Goal: Transaction & Acquisition: Subscribe to service/newsletter

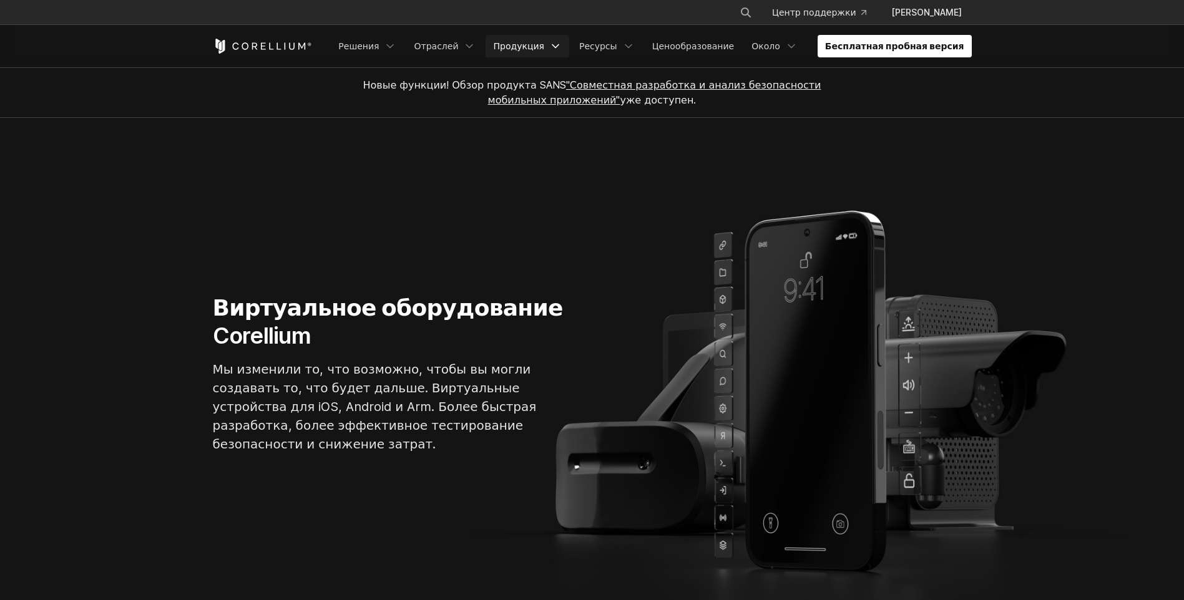
click at [580, 55] on div "Free Trial Решения" at bounding box center [592, 46] width 759 height 42
click at [544, 48] on font "Продукция" at bounding box center [518, 46] width 51 height 12
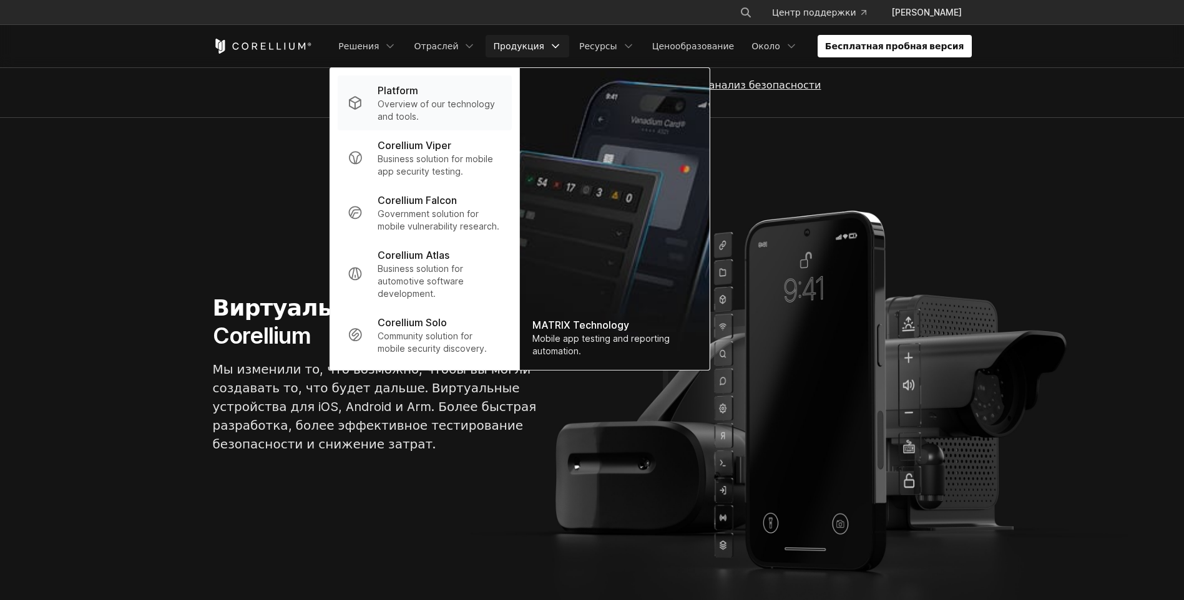
click at [488, 114] on p "Overview of our technology and tools." at bounding box center [440, 110] width 124 height 25
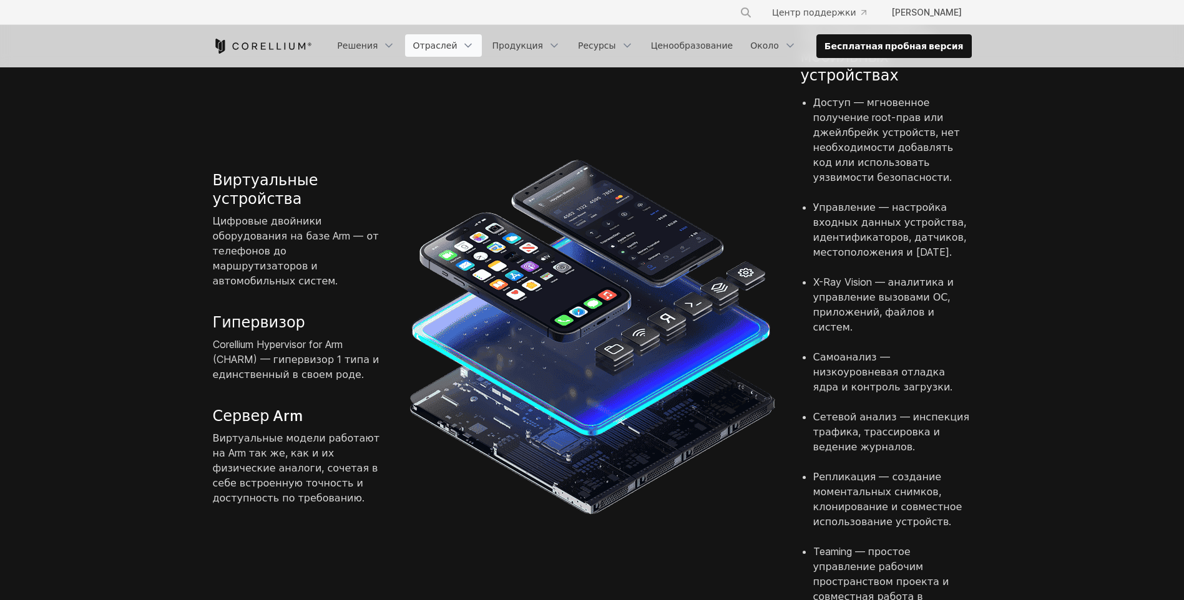
scroll to position [250, 0]
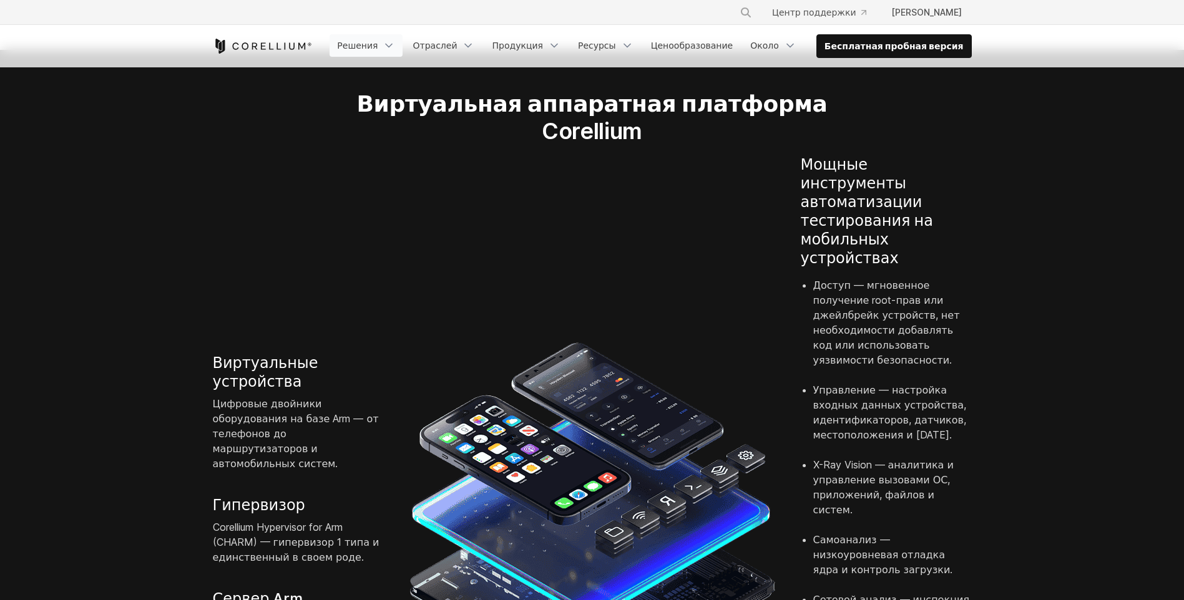
click at [403, 36] on link "Решения" at bounding box center [366, 45] width 73 height 22
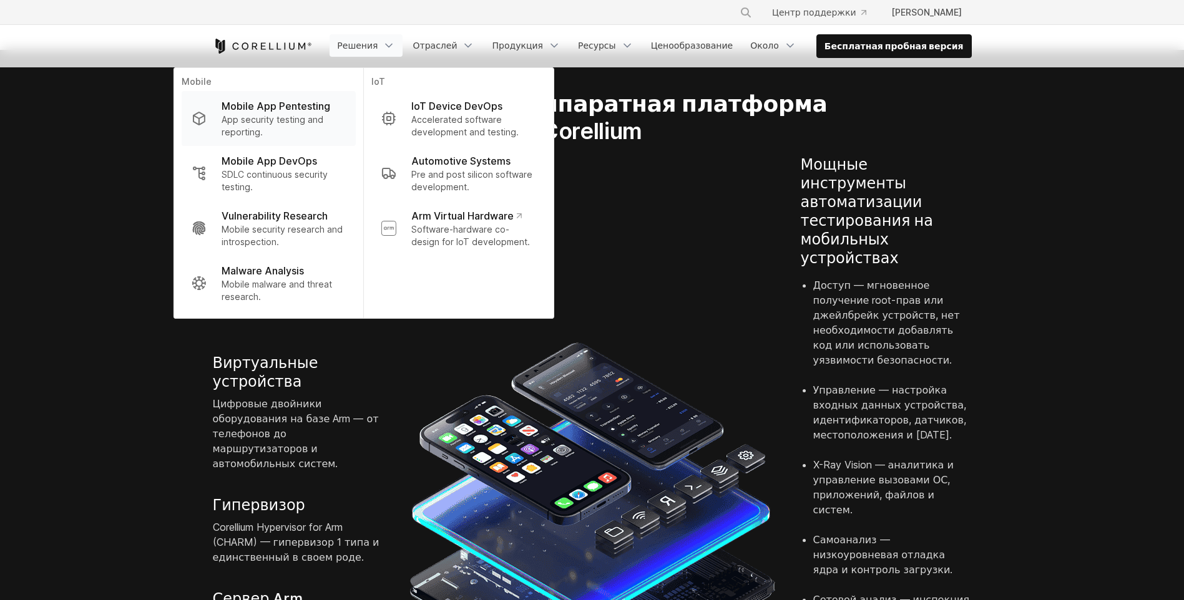
click at [330, 109] on p "Mobile App Pentesting" at bounding box center [276, 106] width 109 height 15
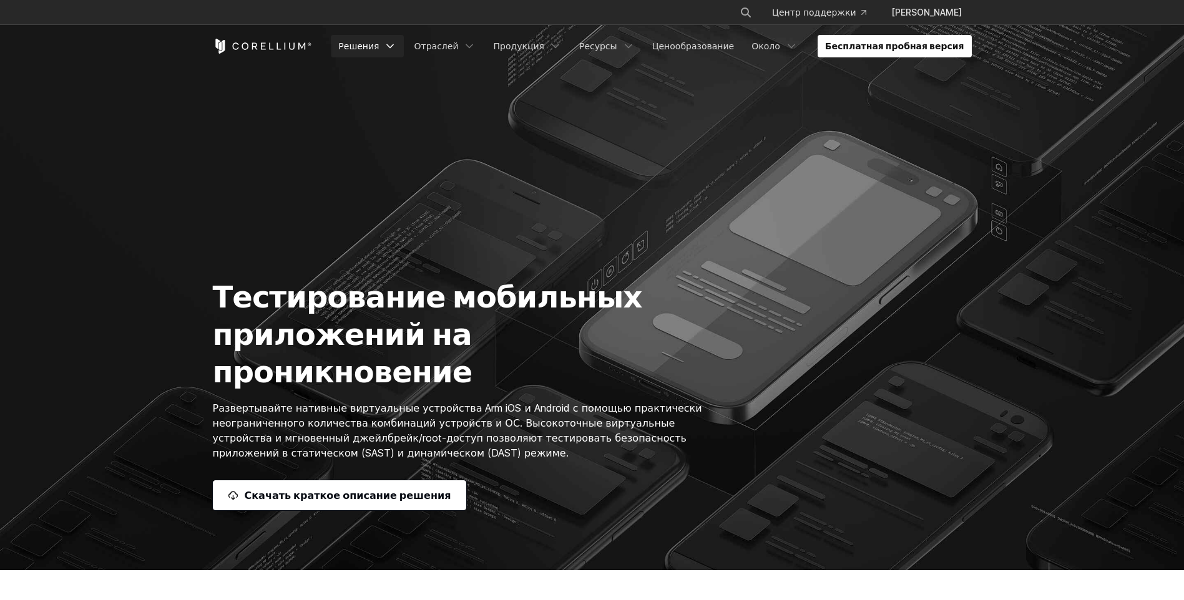
click at [379, 42] on font "Решения" at bounding box center [358, 46] width 41 height 12
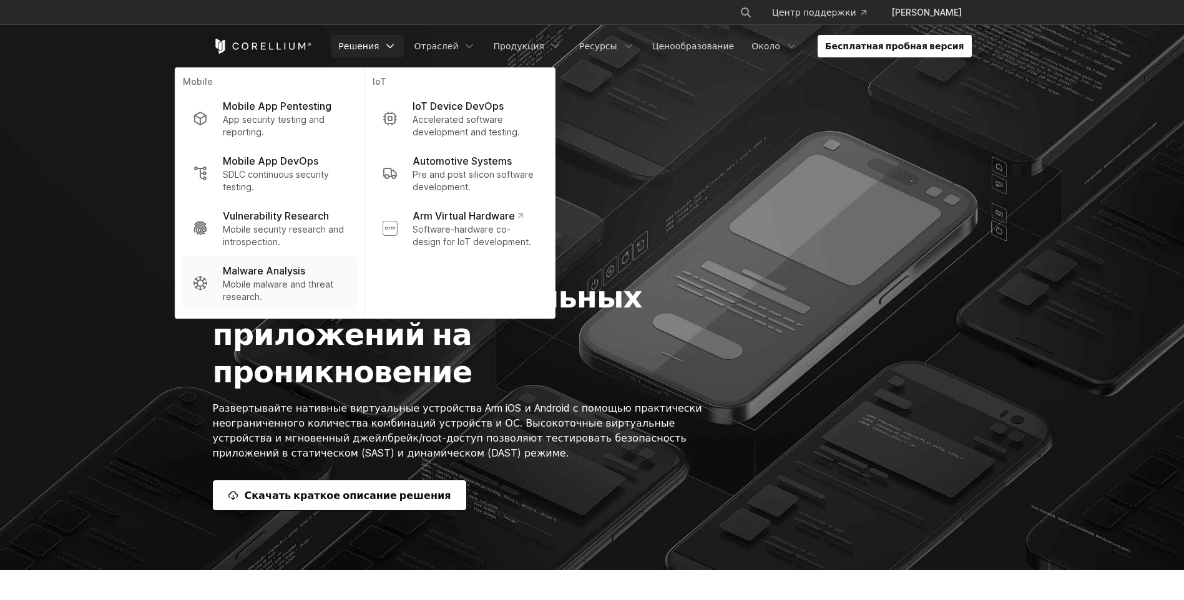
drag, startPoint x: 385, startPoint y: 142, endPoint x: 363, endPoint y: 308, distance: 166.9
drag, startPoint x: 363, startPoint y: 308, endPoint x: 789, endPoint y: 210, distance: 437.4
click at [789, 210] on section "Тестирование мобильных приложений на проникновение Развертывайте нативные вирту…" at bounding box center [592, 285] width 1184 height 570
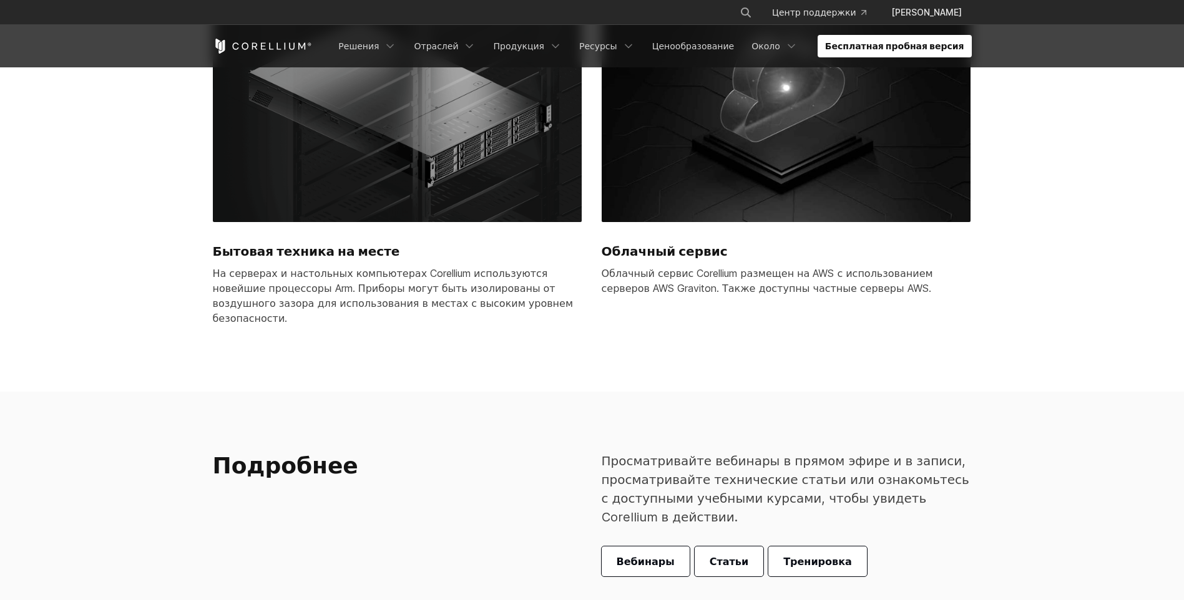
scroll to position [3987, 0]
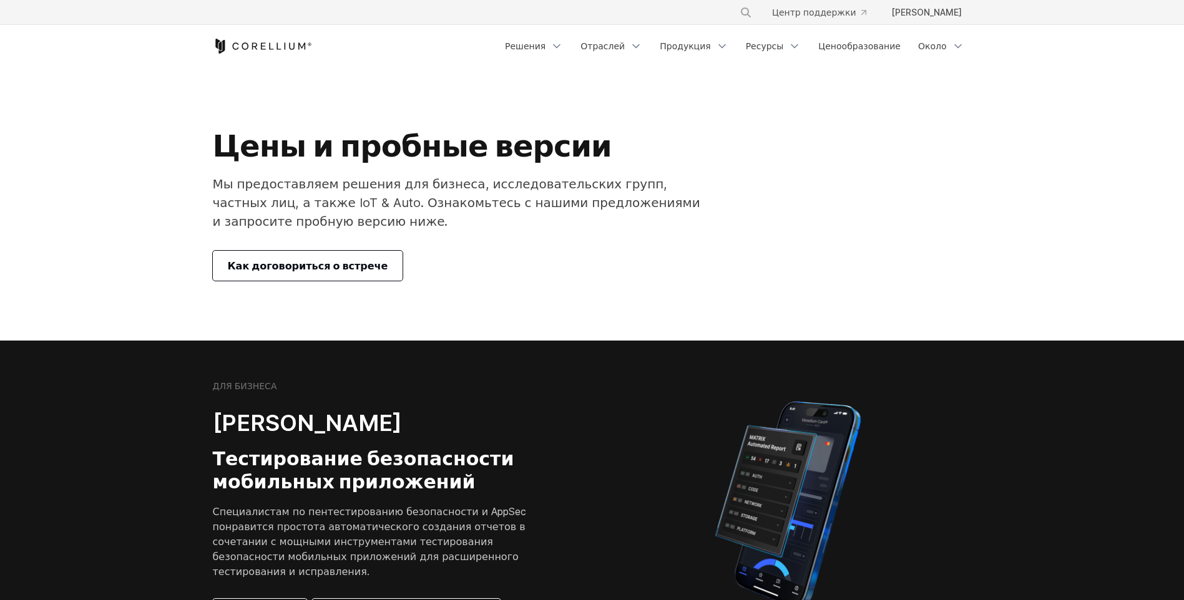
click at [268, 255] on link "Как договориться о встрече" at bounding box center [308, 266] width 190 height 30
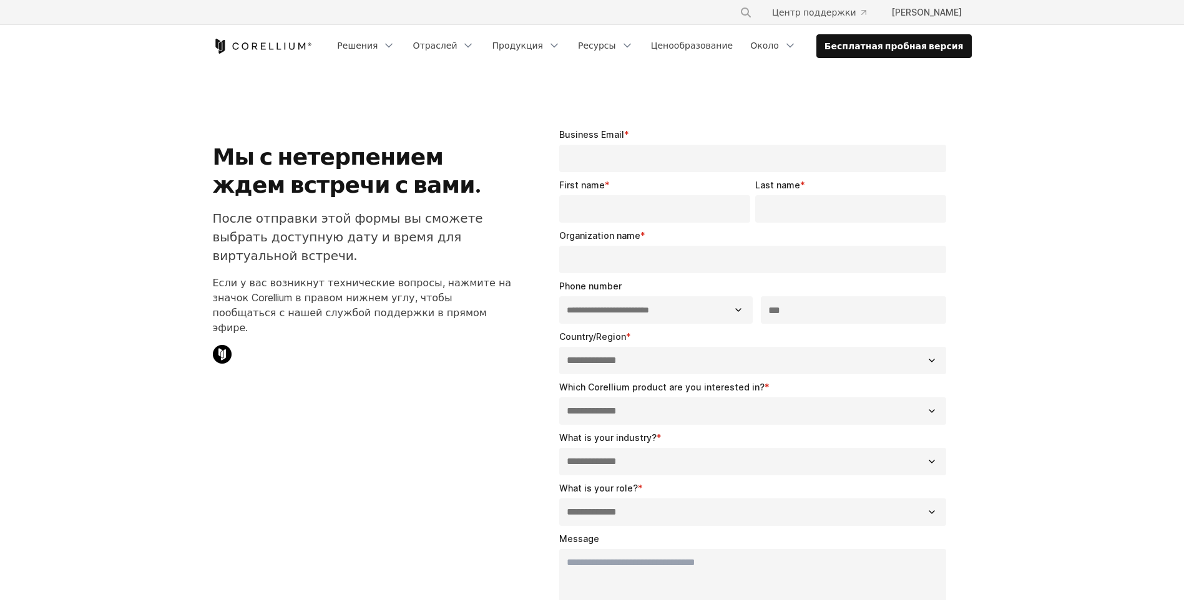
select select "**"
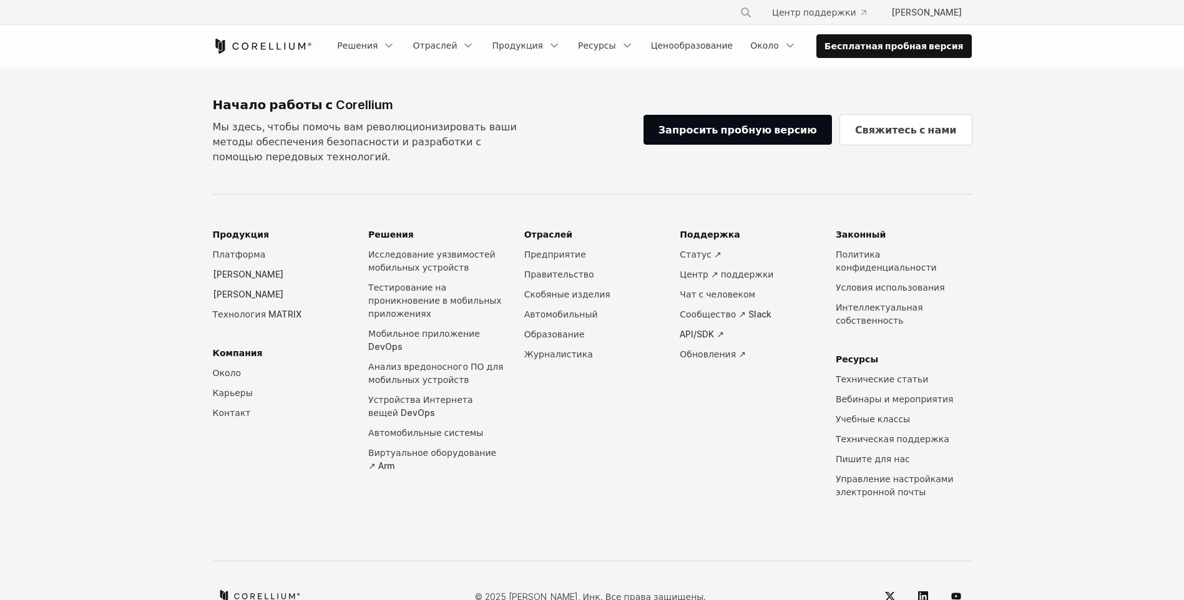
scroll to position [616, 0]
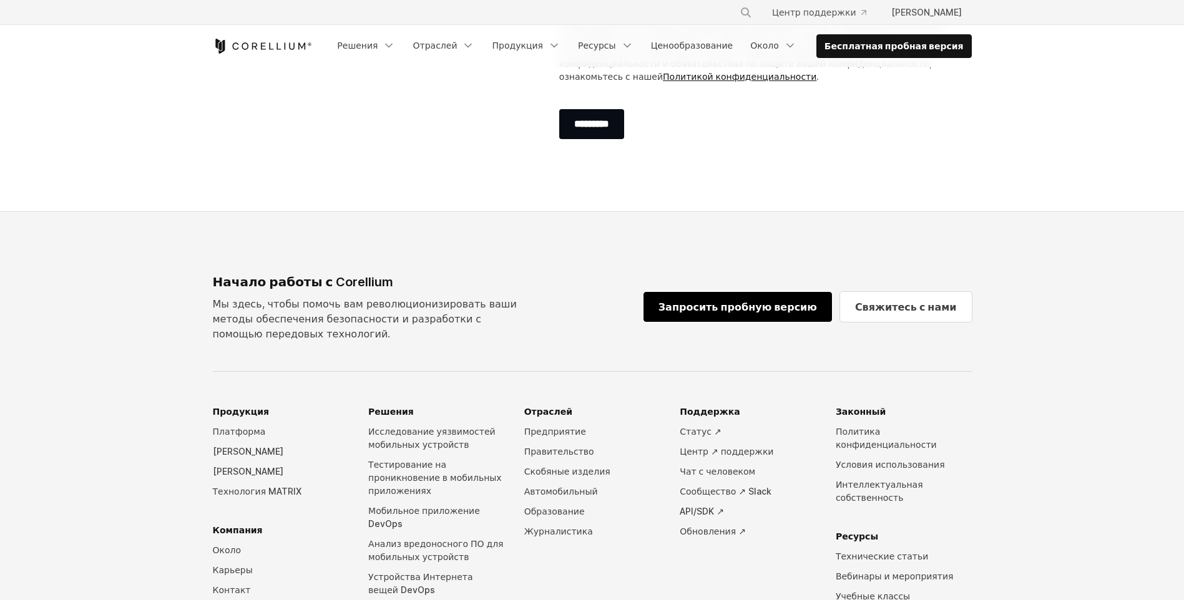
click at [774, 303] on link "Запросить пробную версию" at bounding box center [737, 307] width 188 height 30
